Goal: Information Seeking & Learning: Learn about a topic

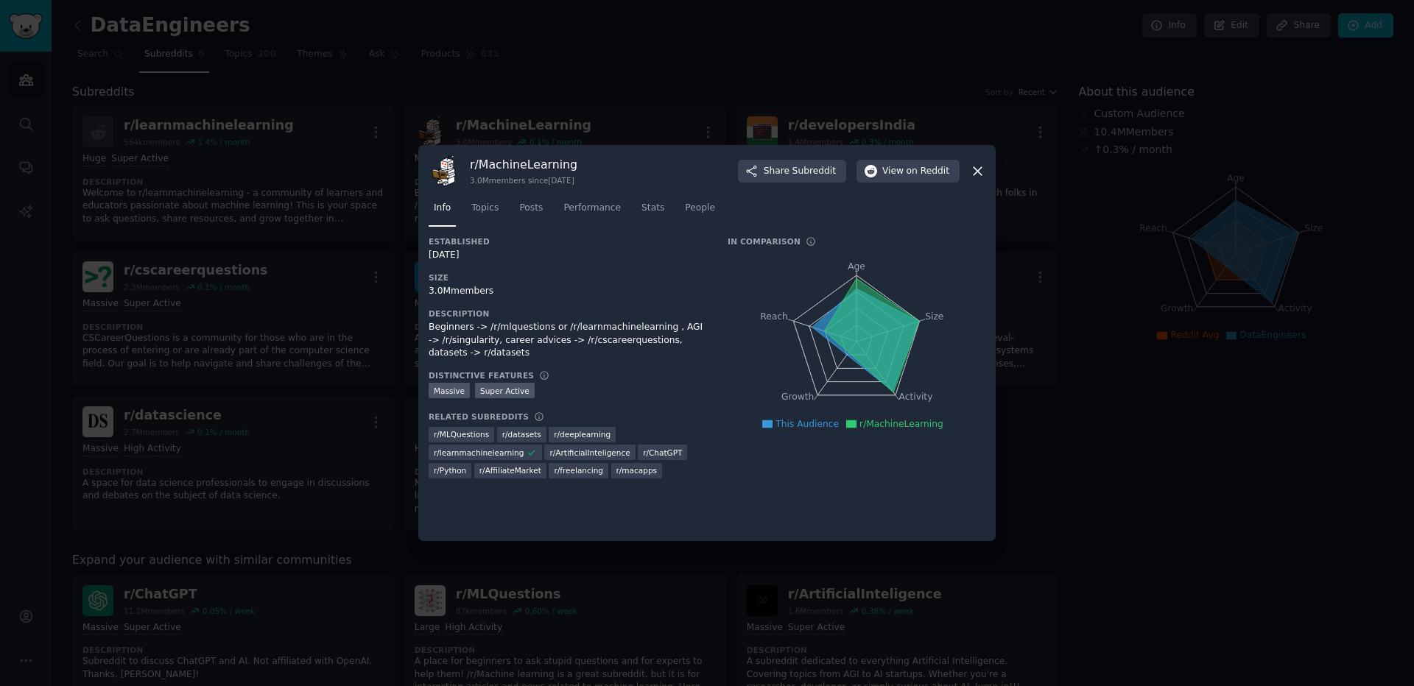
click at [981, 171] on icon at bounding box center [977, 170] width 15 height 15
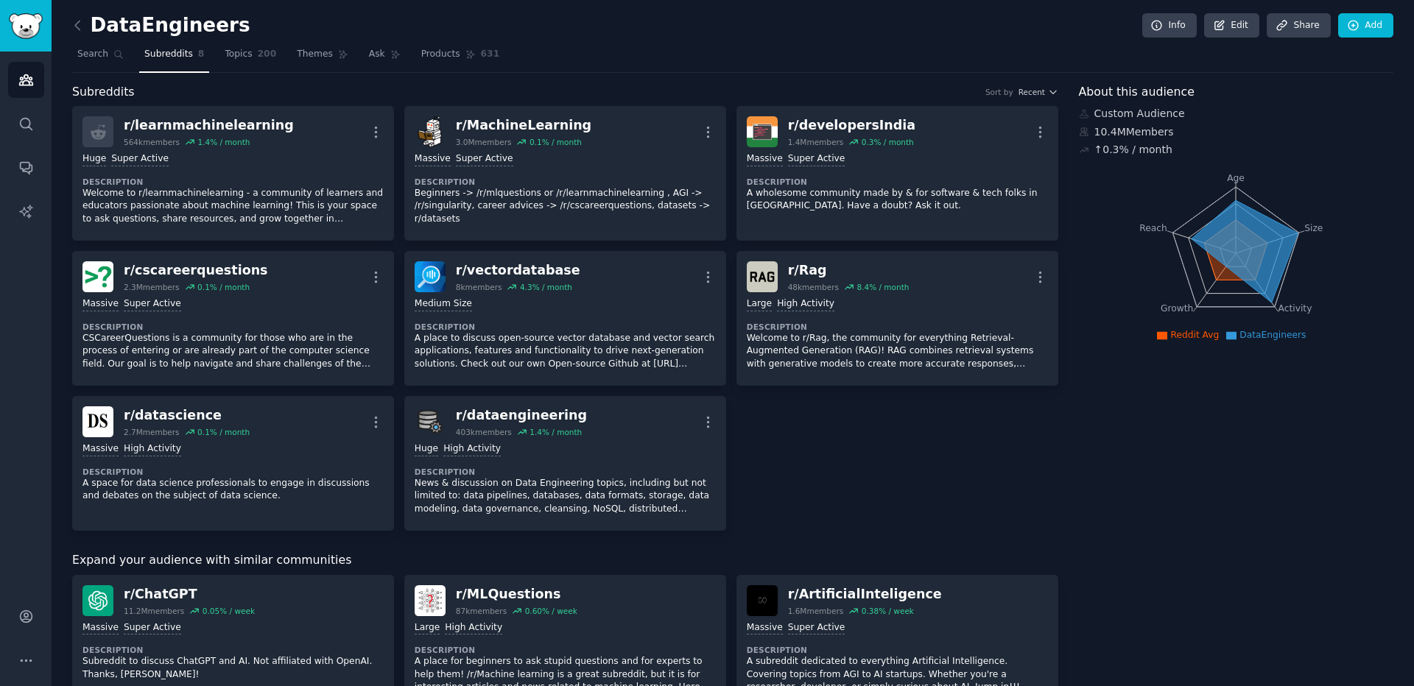
click at [69, 21] on div "DataEngineers Info Edit Share Add Search Subreddits 8 Topics 200 Themes Ask Pro…" at bounding box center [733, 643] width 1362 height 1286
click at [72, 23] on icon at bounding box center [77, 25] width 15 height 15
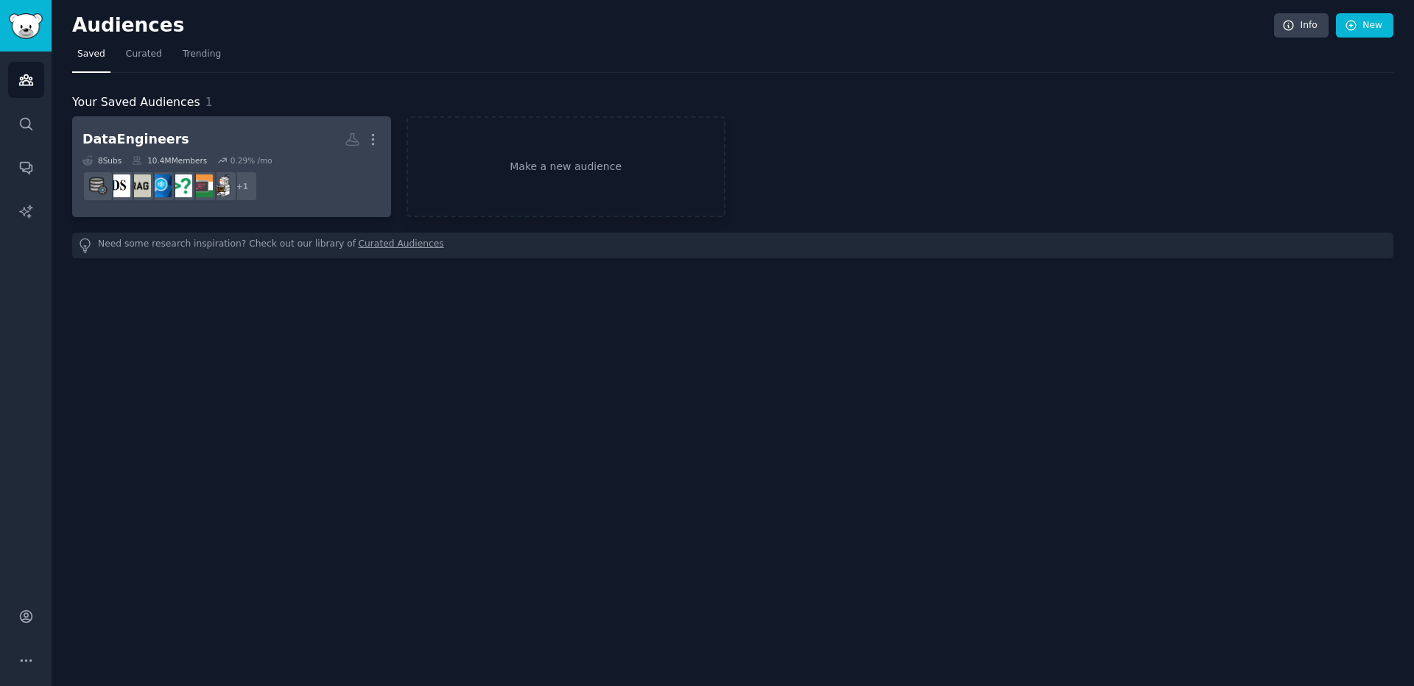
click at [183, 145] on h2 "DataEngineers More" at bounding box center [231, 140] width 298 height 26
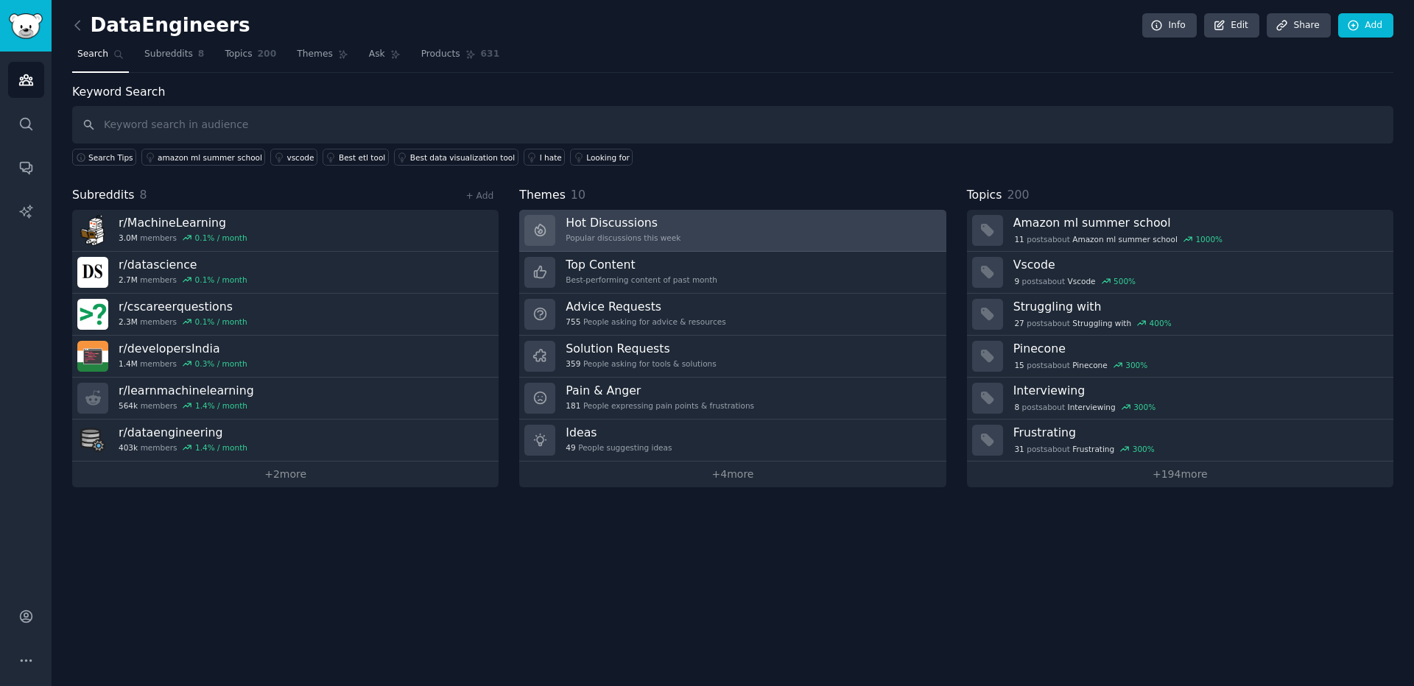
click at [688, 236] on link "Hot Discussions Popular discussions this week" at bounding box center [732, 231] width 426 height 42
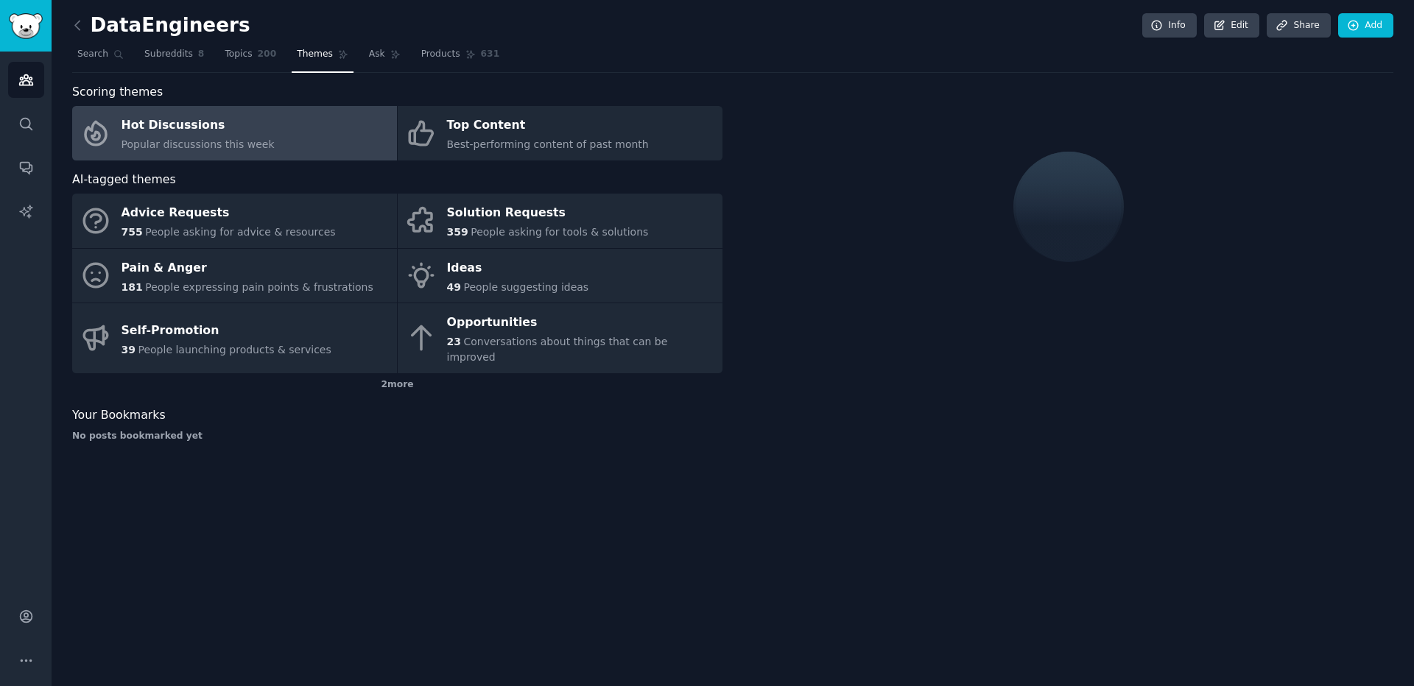
click at [144, 116] on div "Hot Discussions" at bounding box center [197, 126] width 153 height 24
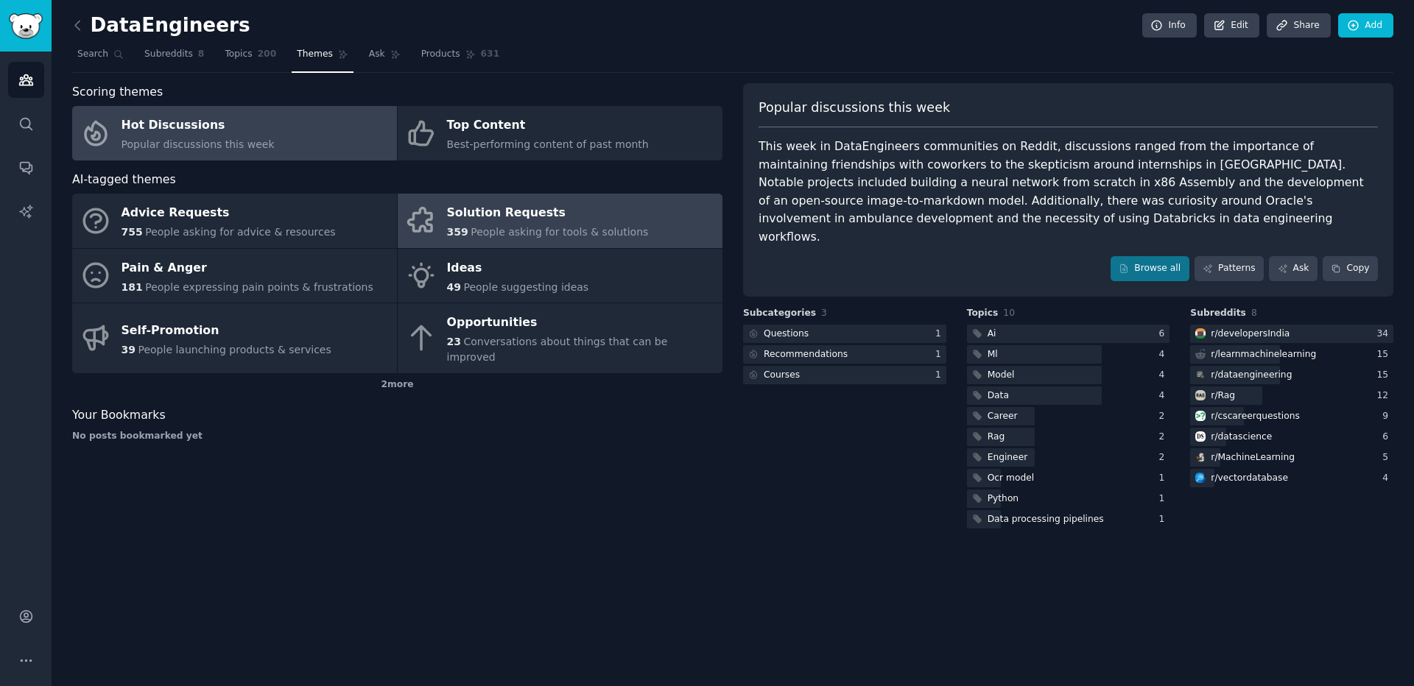
click at [561, 216] on div "Solution Requests" at bounding box center [548, 214] width 202 height 24
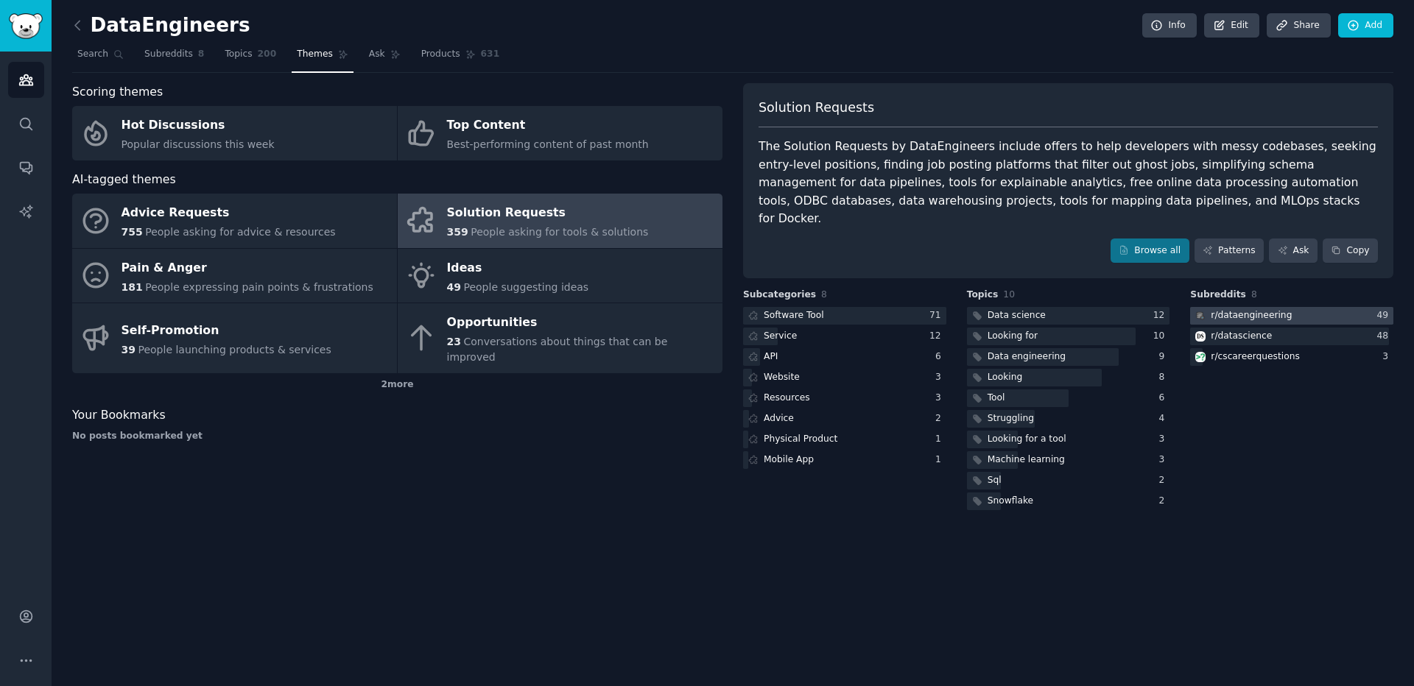
click at [1313, 307] on div at bounding box center [1291, 316] width 203 height 18
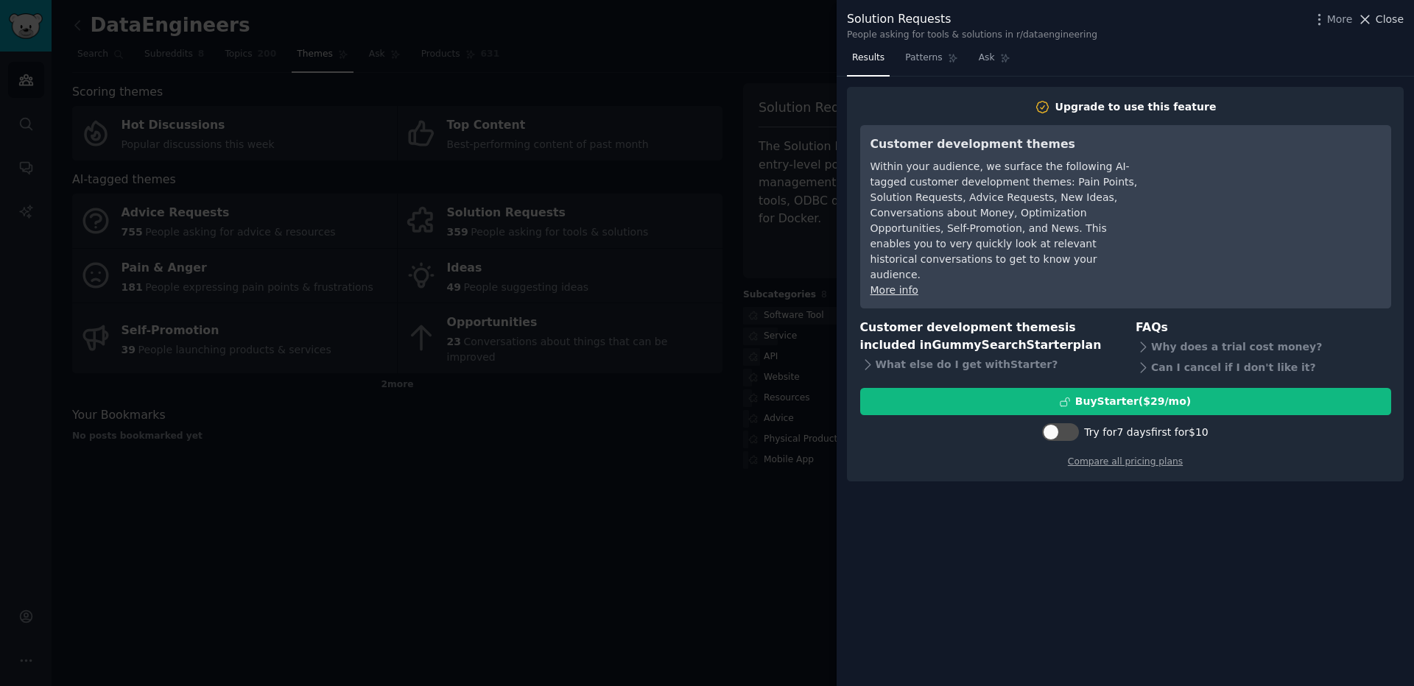
click at [1384, 15] on span "Close" at bounding box center [1390, 19] width 28 height 15
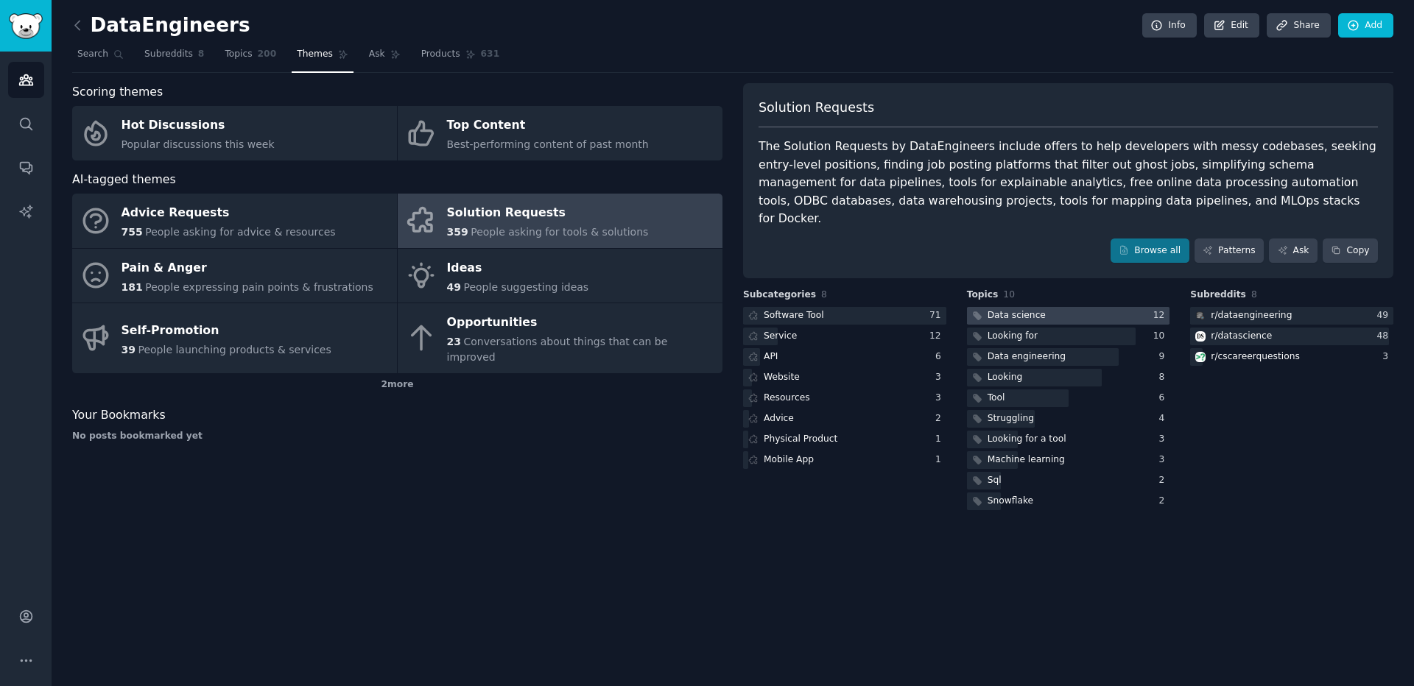
click at [1046, 307] on div at bounding box center [1068, 316] width 203 height 18
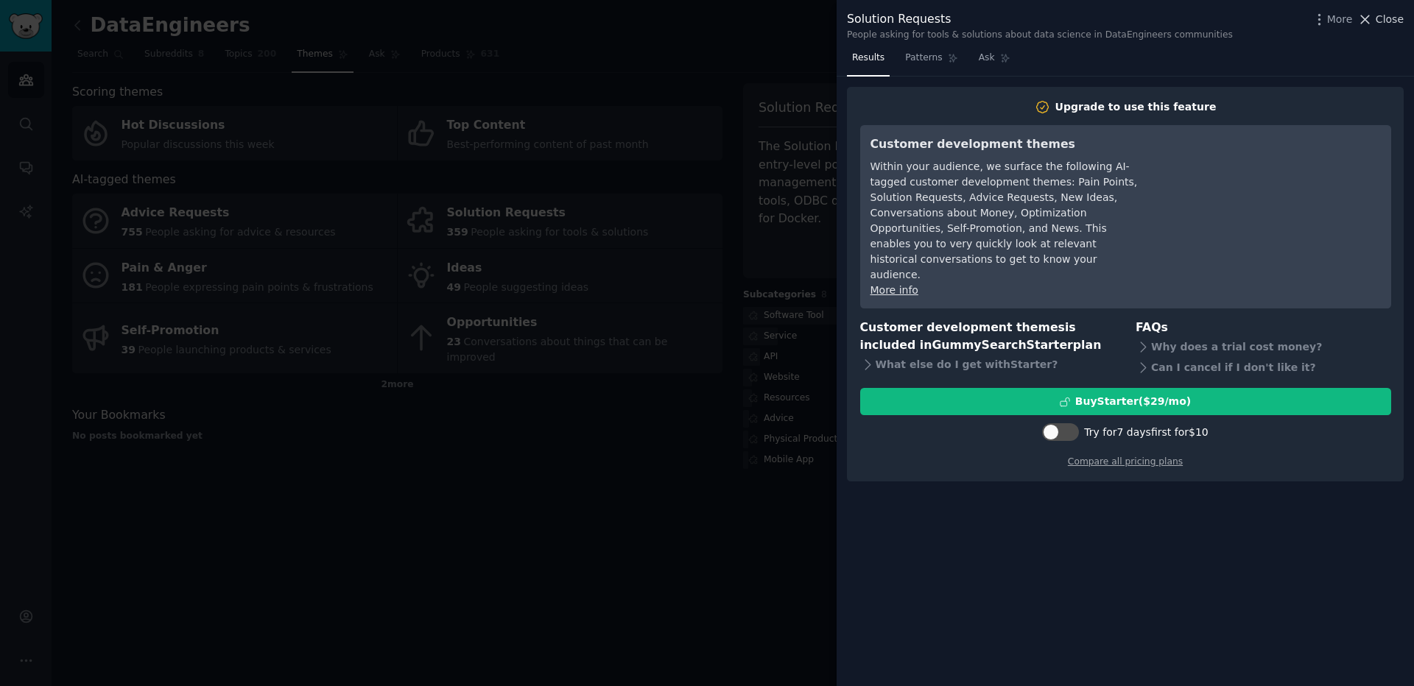
click at [1397, 20] on span "Close" at bounding box center [1390, 19] width 28 height 15
